Goal: Information Seeking & Learning: Learn about a topic

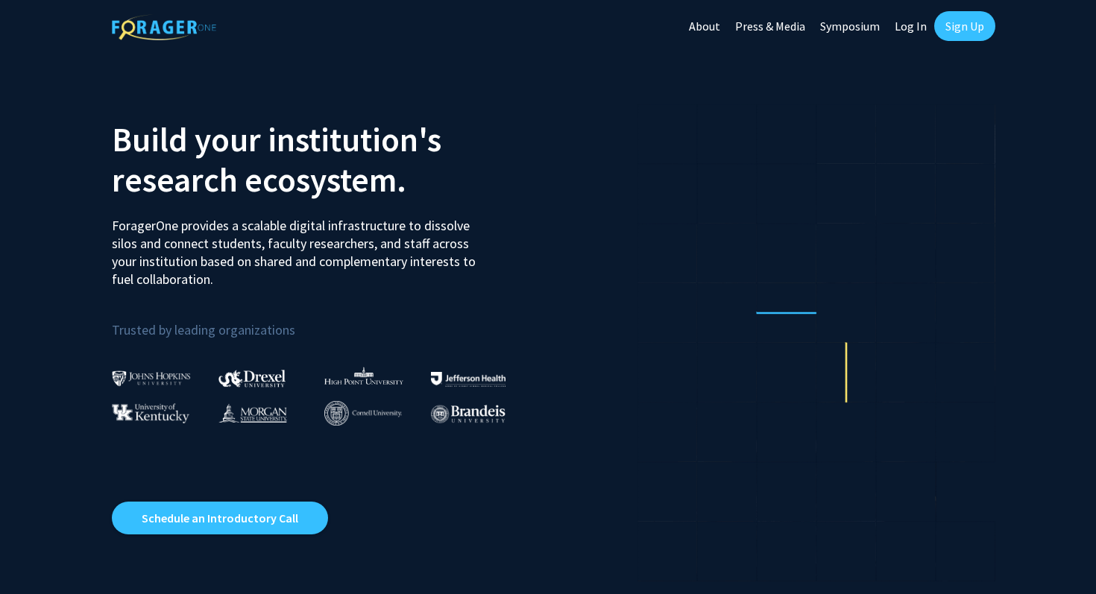
click at [915, 25] on link "Log In" at bounding box center [910, 26] width 47 height 52
select select
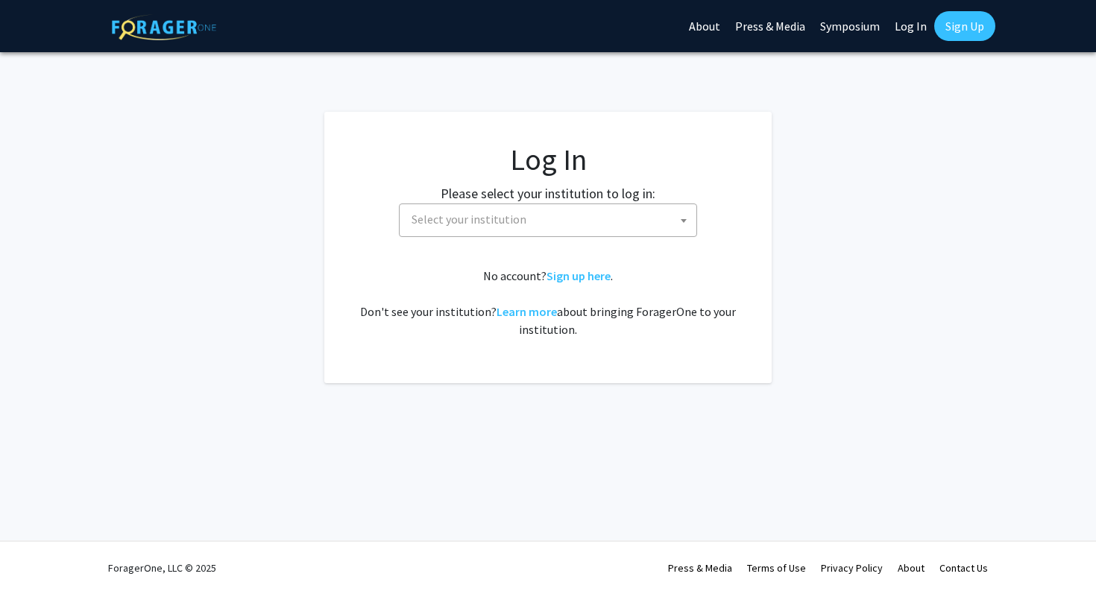
click at [623, 190] on label "Please select your institution to log in:" at bounding box center [548, 193] width 215 height 20
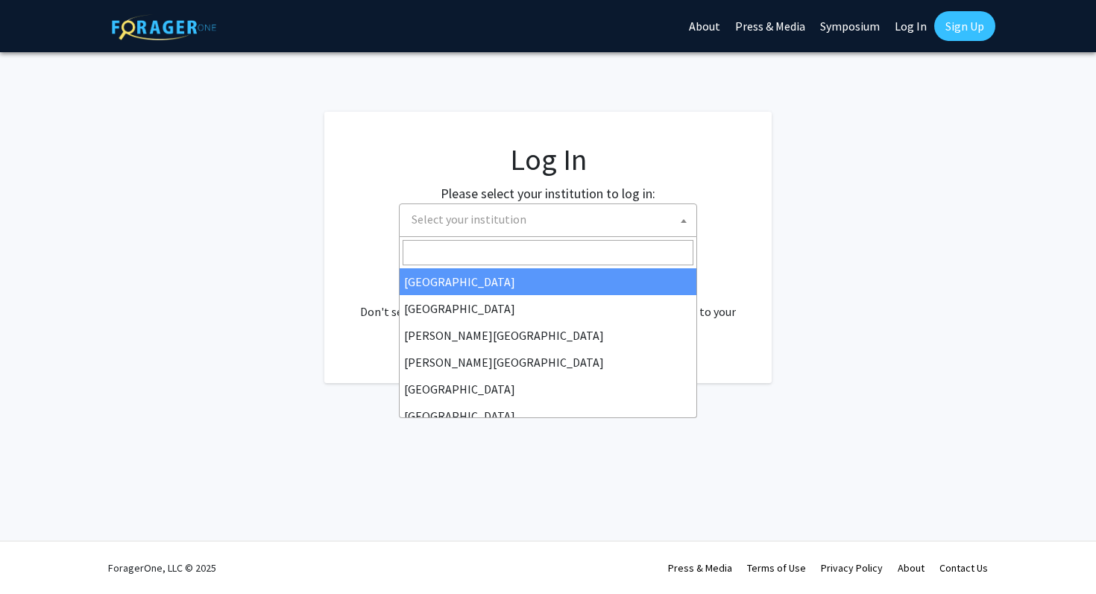
click at [622, 206] on span "Select your institution" at bounding box center [550, 219] width 291 height 31
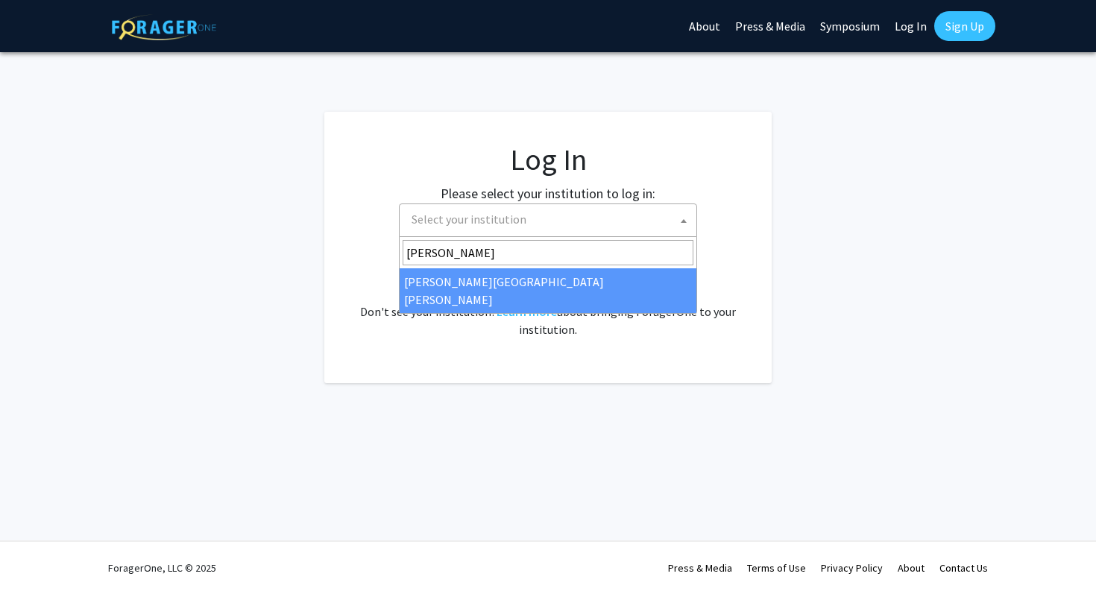
type input "[PERSON_NAME]"
select select "1"
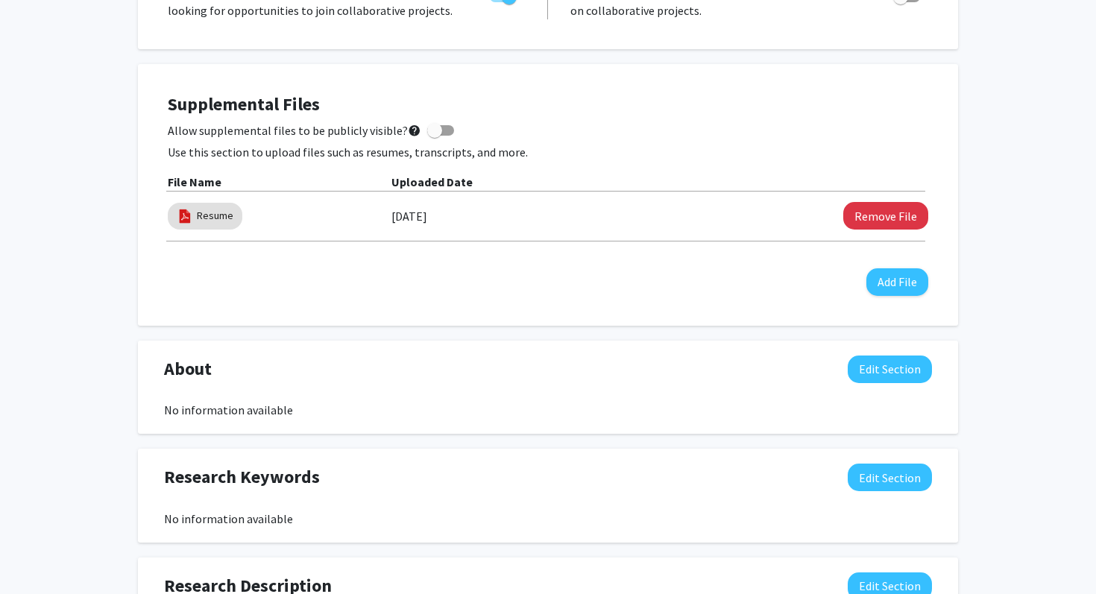
scroll to position [385, 0]
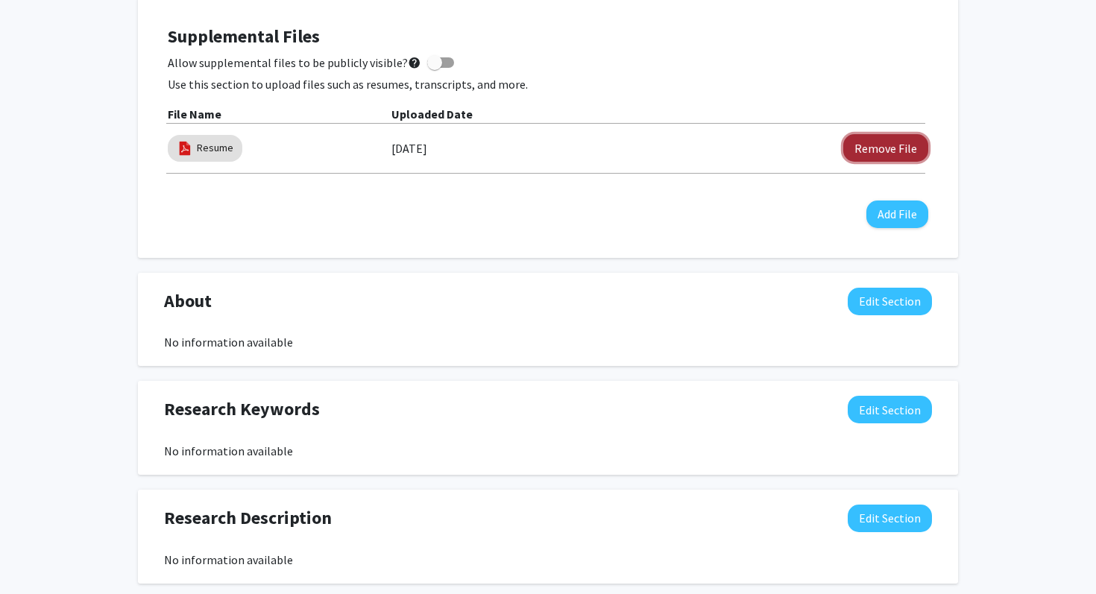
click at [910, 148] on button "Remove File" at bounding box center [885, 148] width 85 height 28
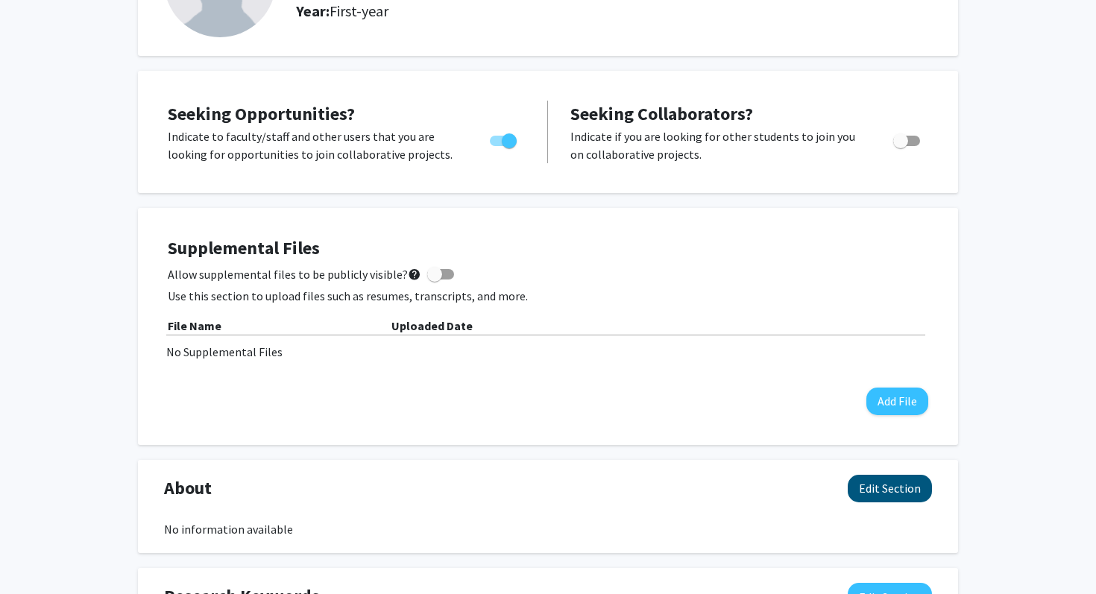
scroll to position [0, 0]
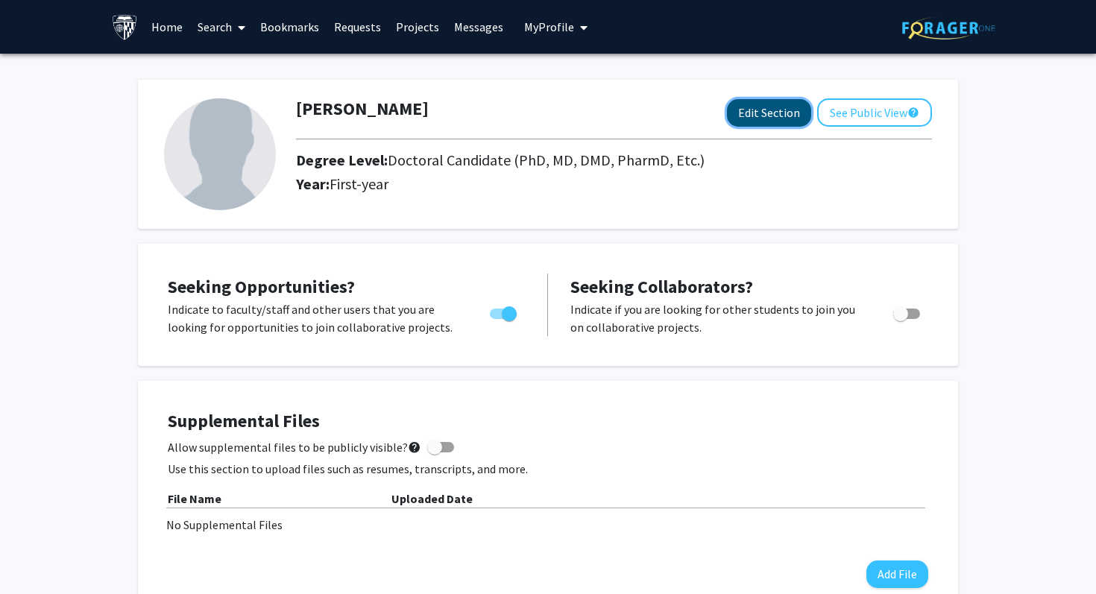
click at [765, 126] on button "Edit Section" at bounding box center [769, 113] width 84 height 28
select select
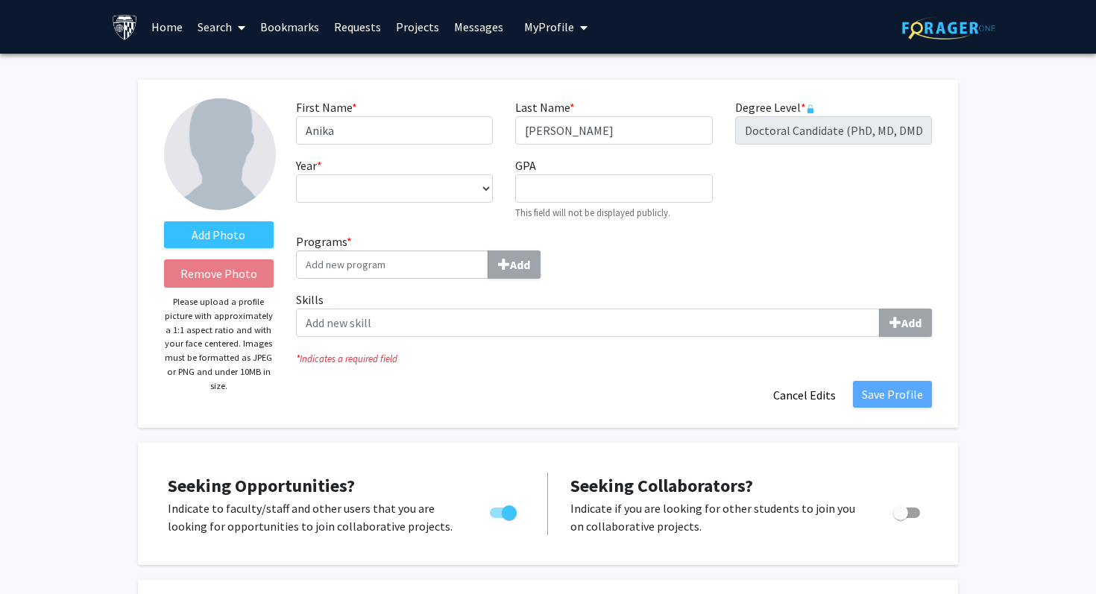
click at [818, 148] on div "First Name * required Anika Last Name * required Parker Degree Level * required…" at bounding box center [614, 165] width 658 height 134
click at [812, 114] on label "Degree Level * required" at bounding box center [775, 107] width 80 height 18
click at [215, 40] on link "Search" at bounding box center [221, 27] width 63 height 52
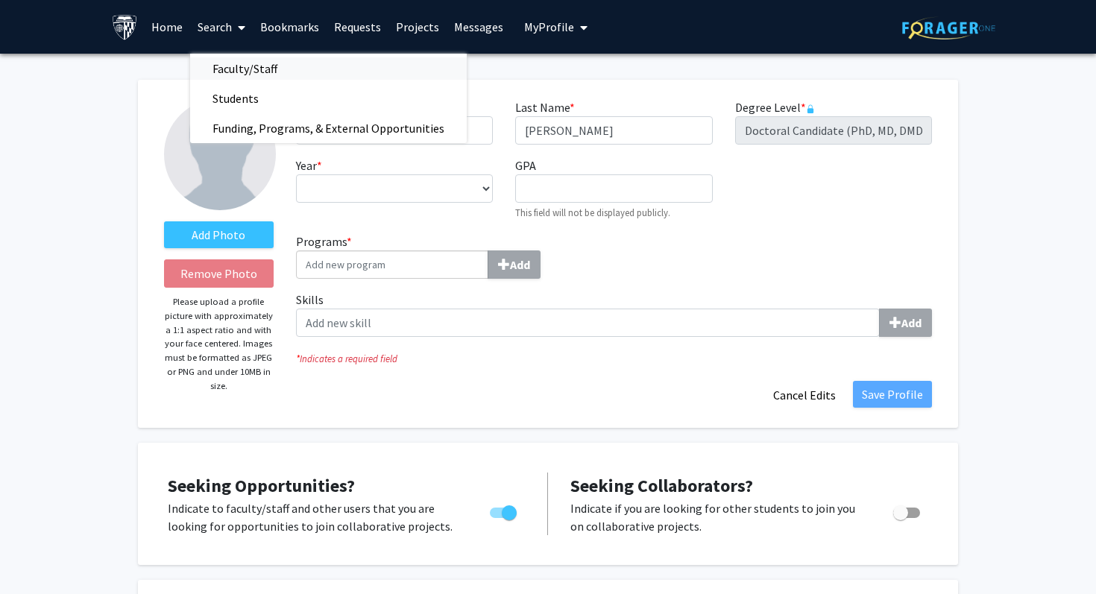
click at [224, 61] on span "Faculty/Staff" at bounding box center [245, 69] width 110 height 30
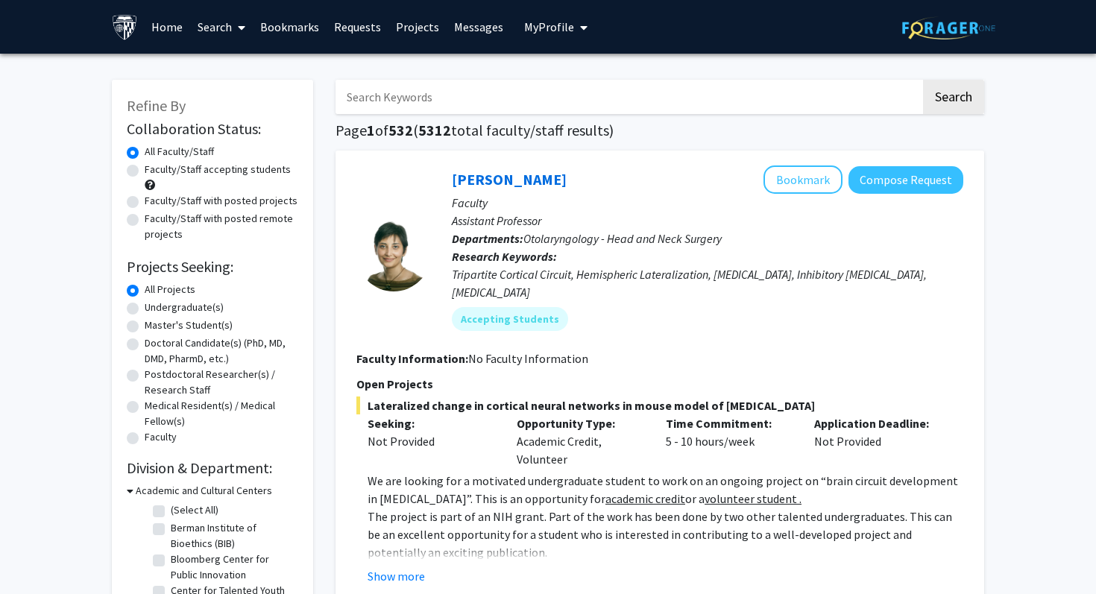
click at [392, 110] on input "Search Keywords" at bounding box center [627, 97] width 585 height 34
type input "eating"
click at [923, 80] on button "Search" at bounding box center [953, 97] width 61 height 34
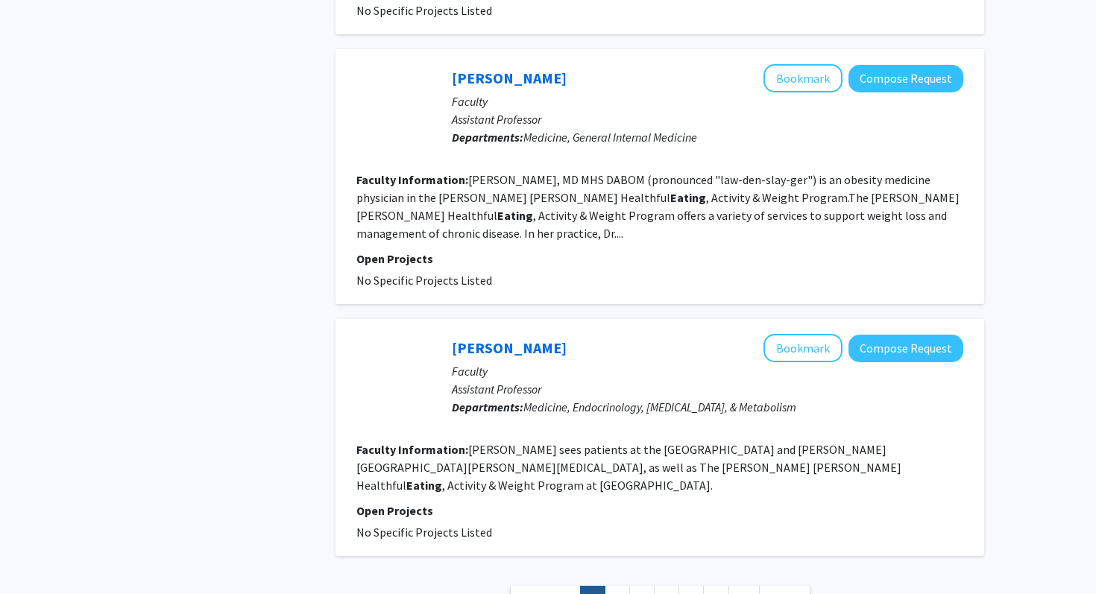
scroll to position [2712, 0]
